Goal: Task Accomplishment & Management: Manage account settings

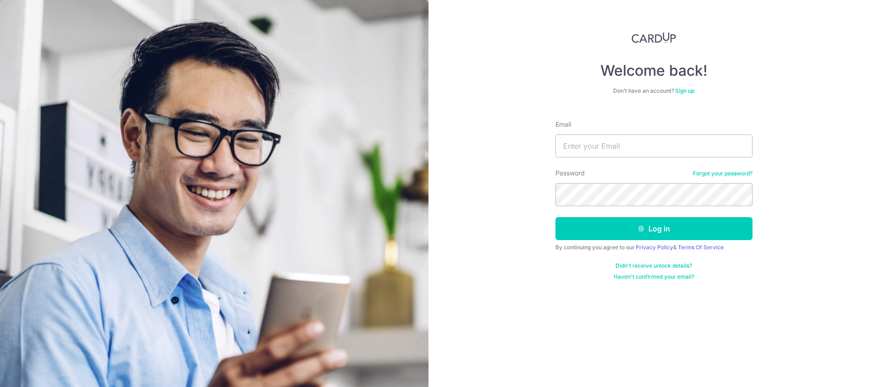
click at [540, 164] on div "Welcome back! Don’t have an account? Sign up Email Password Forgot your passwor…" at bounding box center [654, 193] width 451 height 387
click at [605, 144] on input "Email" at bounding box center [654, 145] width 197 height 23
type input "[EMAIL_ADDRESS][DOMAIN_NAME]"
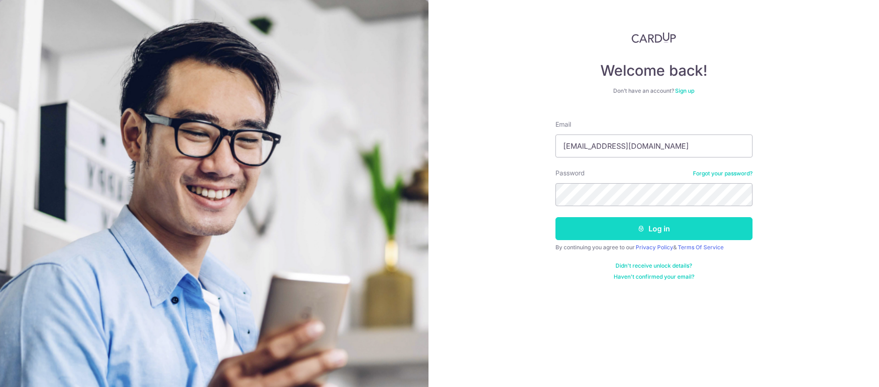
click at [646, 222] on button "Log in" at bounding box center [654, 228] width 197 height 23
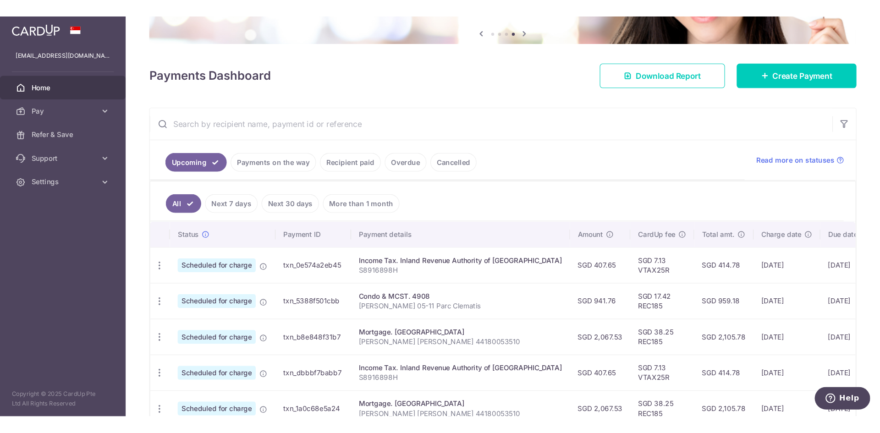
scroll to position [138, 0]
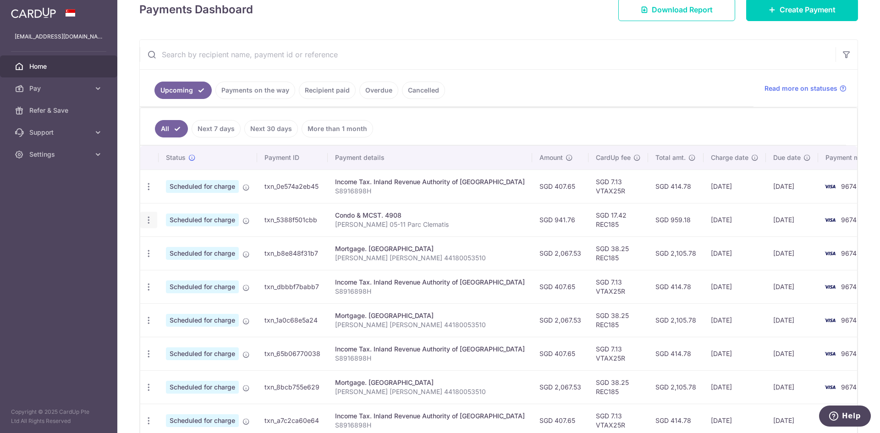
click at [152, 220] on icon "button" at bounding box center [149, 220] width 10 height 10
click at [189, 243] on span "Update payment" at bounding box center [197, 245] width 62 height 11
radio input "true"
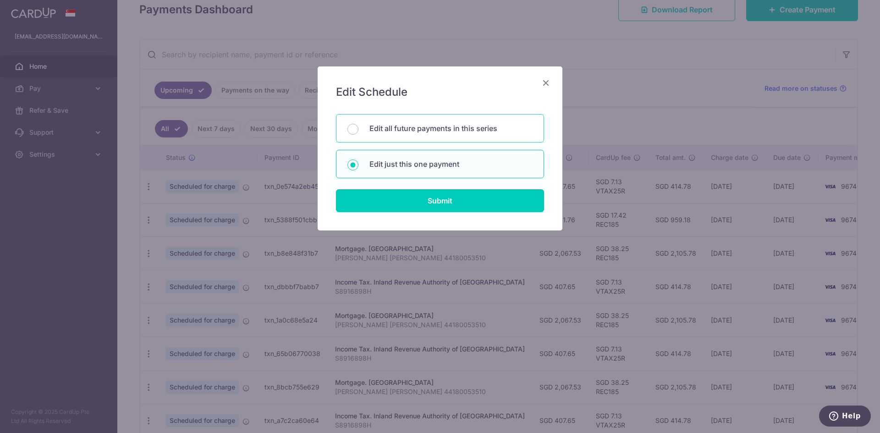
click at [440, 129] on p "Edit all future payments in this series" at bounding box center [451, 128] width 163 height 11
click at [359, 129] on input "Edit all future payments in this series" at bounding box center [353, 129] width 11 height 11
radio input "true"
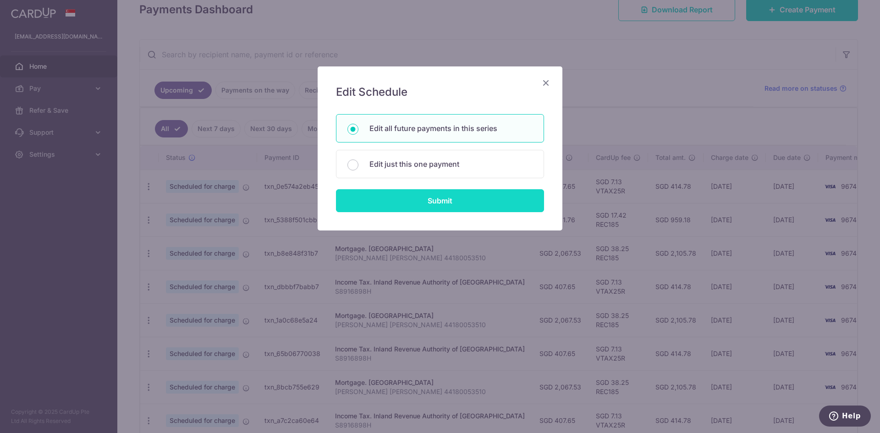
click at [451, 198] on input "Submit" at bounding box center [440, 200] width 208 height 23
radio input "true"
type input "941.76"
type input "Joleen Chen 05-11 Parc Clematis"
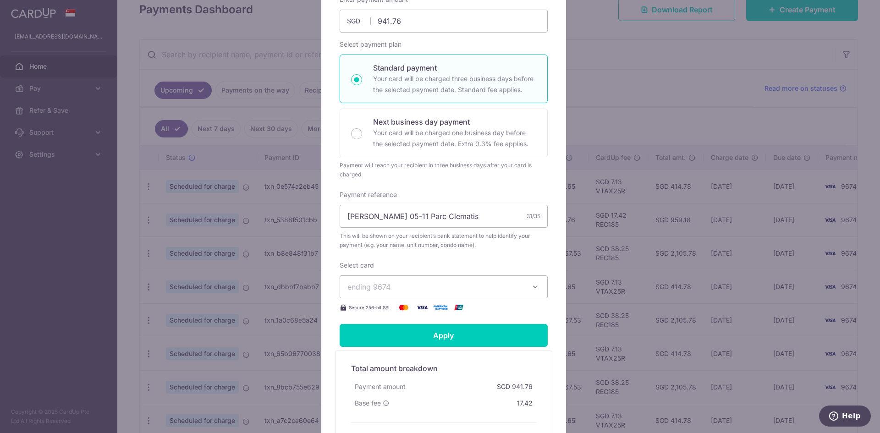
click at [531, 284] on icon "button" at bounding box center [535, 286] width 9 height 9
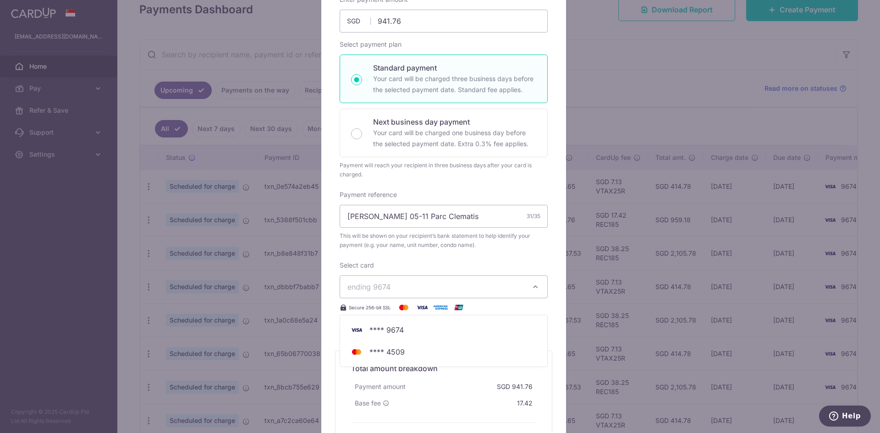
scroll to position [0, 0]
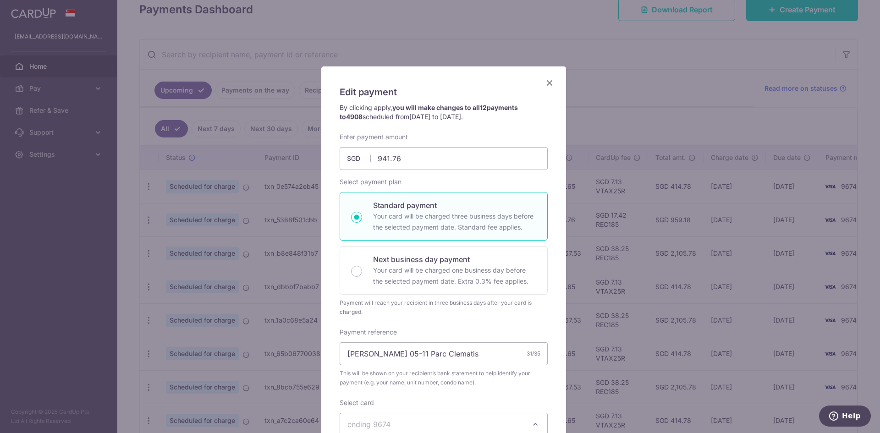
click at [545, 86] on icon "Close" at bounding box center [549, 82] width 11 height 11
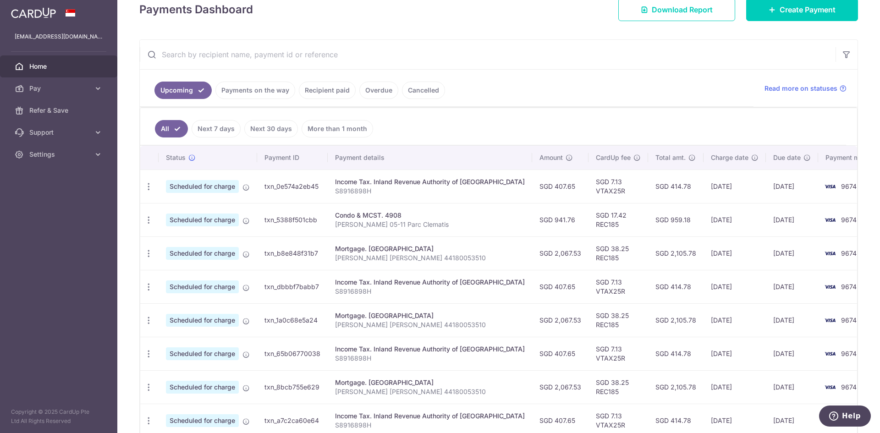
scroll to position [90, 0]
